Goal: Check status: Check status

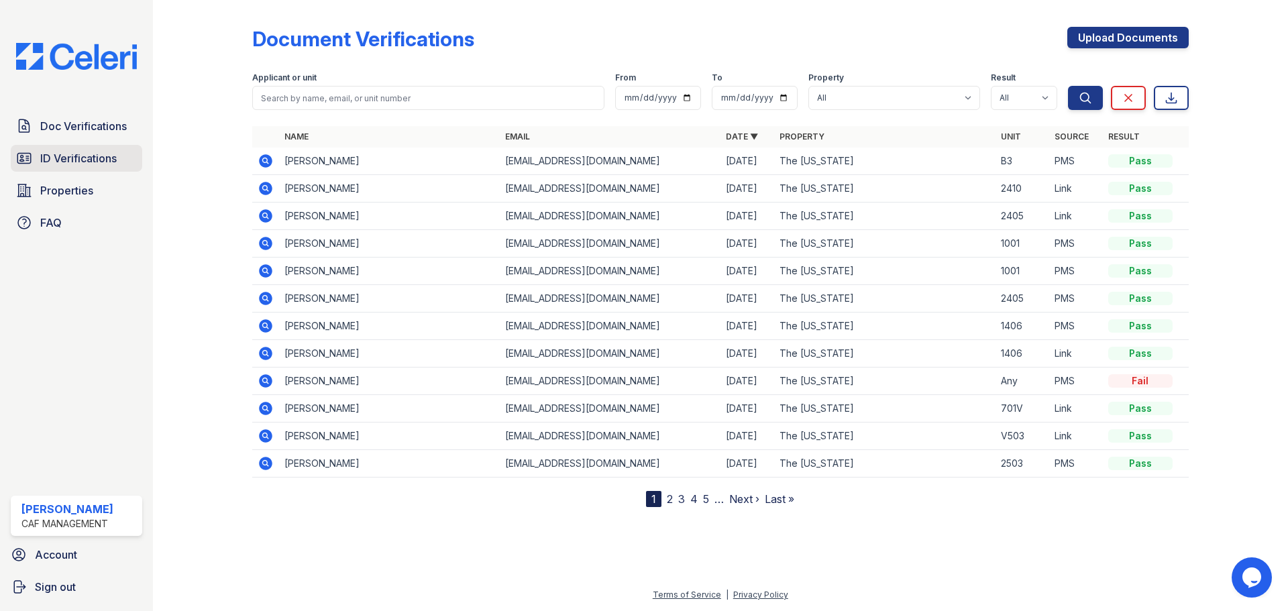
click at [99, 156] on span "ID Verifications" at bounding box center [78, 158] width 76 height 16
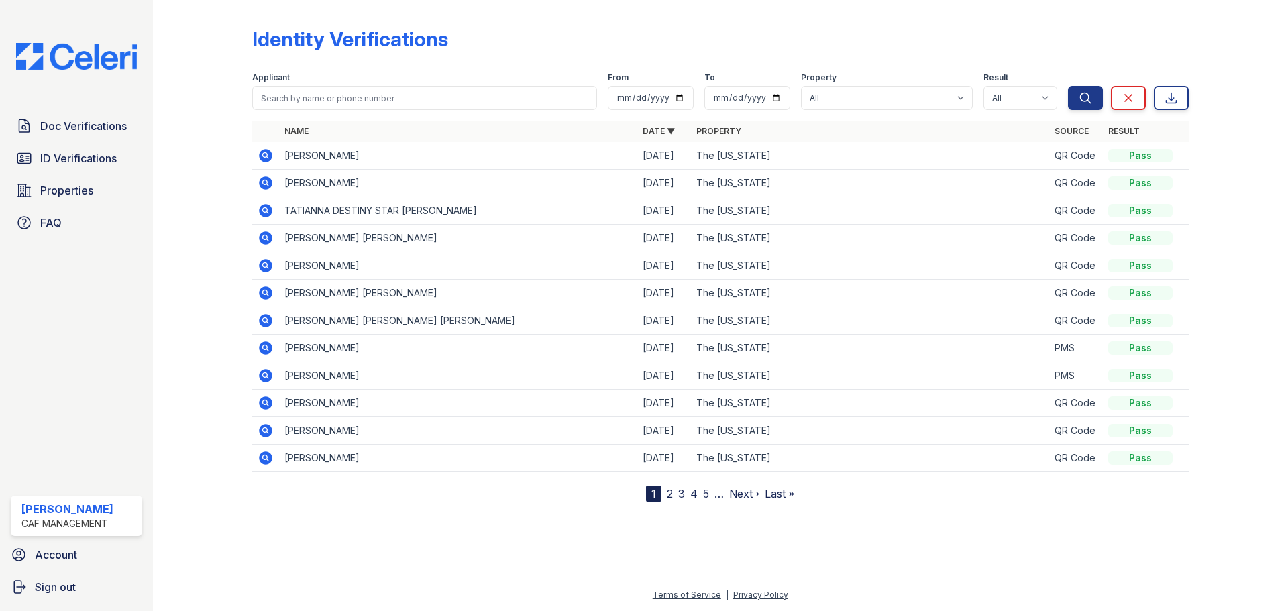
click at [261, 207] on icon at bounding box center [265, 210] width 13 height 13
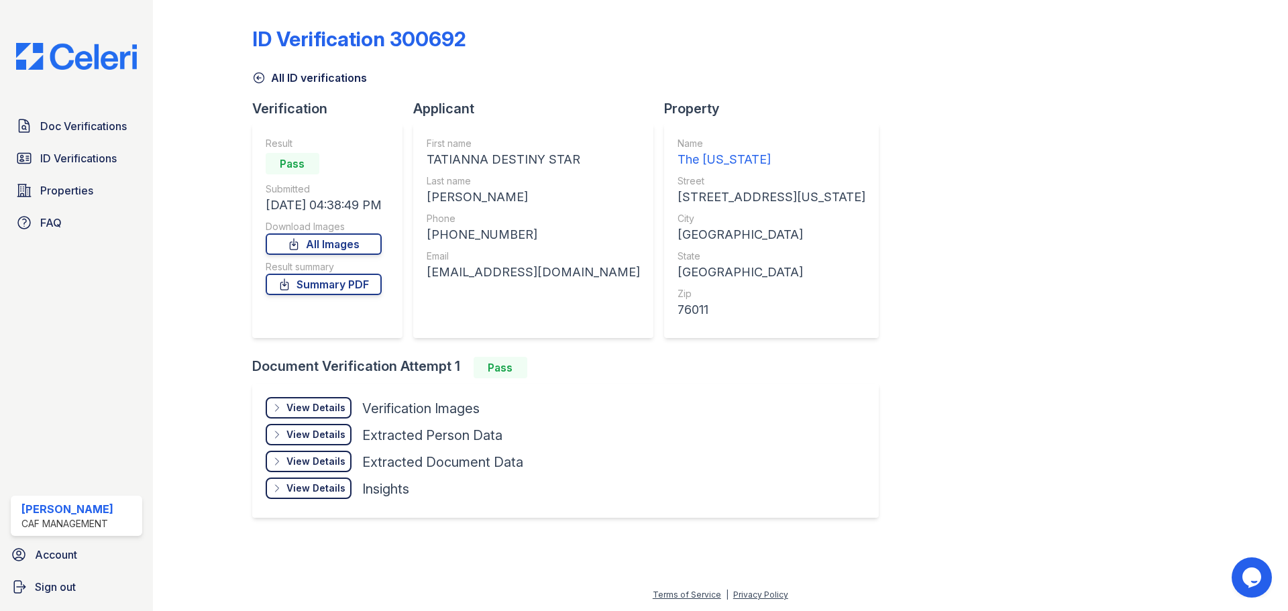
click at [329, 407] on div "View Details" at bounding box center [316, 407] width 59 height 13
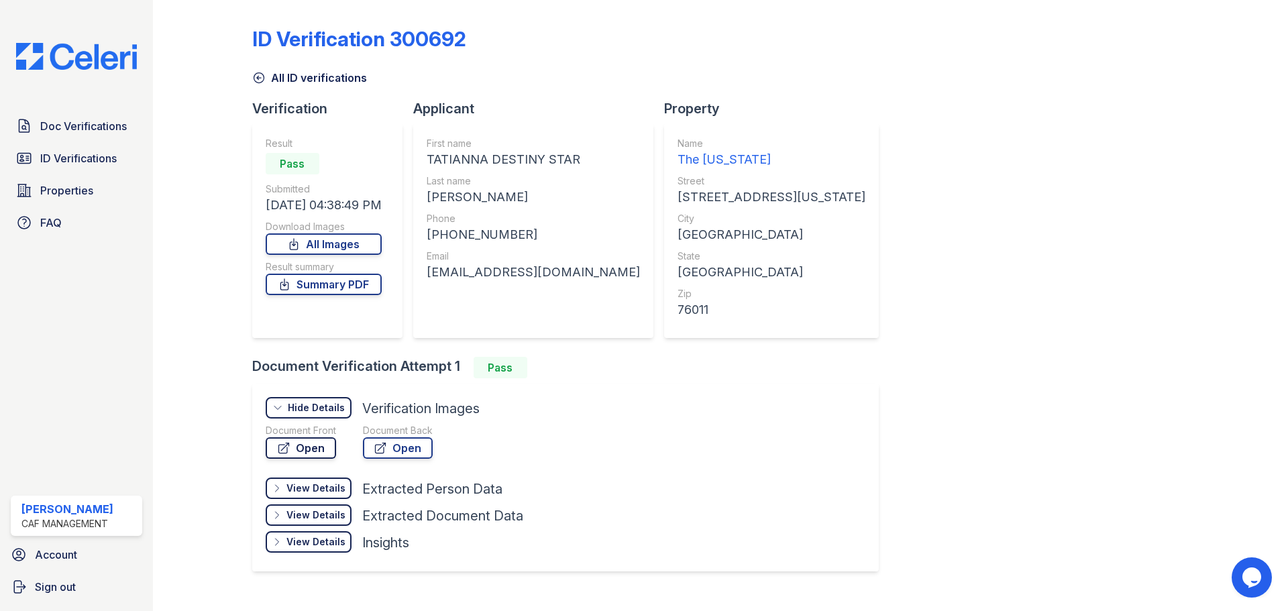
click at [326, 447] on link "Open" at bounding box center [301, 448] width 70 height 21
